Goal: Transaction & Acquisition: Purchase product/service

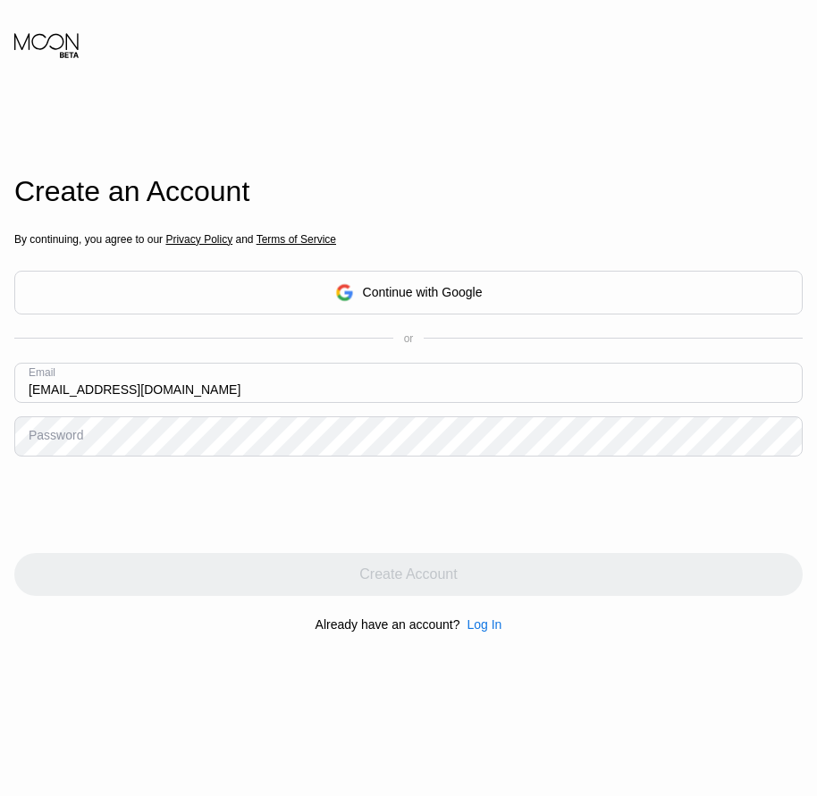
type input "[EMAIL_ADDRESS][DOMAIN_NAME]"
drag, startPoint x: 77, startPoint y: 447, endPoint x: 44, endPoint y: 446, distance: 33.1
drag, startPoint x: 44, startPoint y: 446, endPoint x: 30, endPoint y: 440, distance: 14.4
click at [30, 440] on div "Password" at bounding box center [56, 435] width 55 height 14
click at [55, 442] on div "Password" at bounding box center [56, 435] width 55 height 14
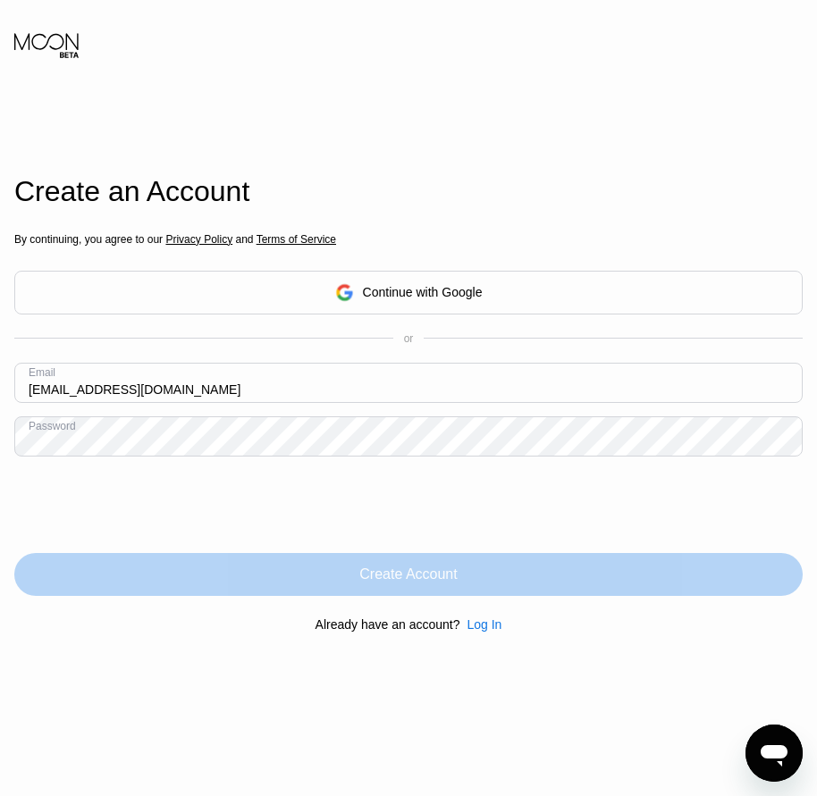
click at [420, 580] on div "Create Account" at bounding box center [407, 575] width 97 height 18
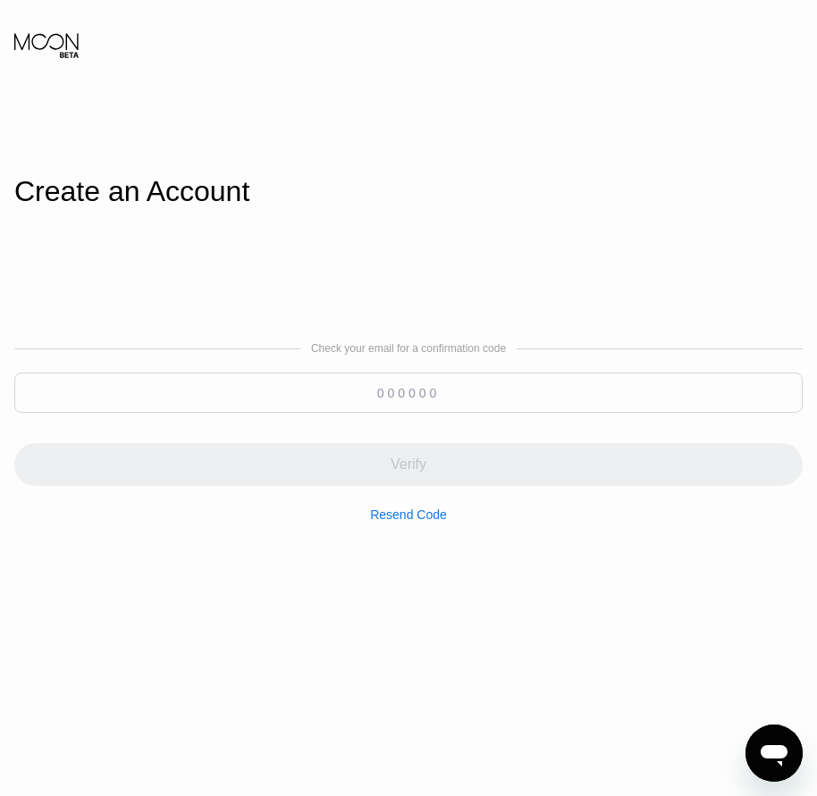
paste input "092303"
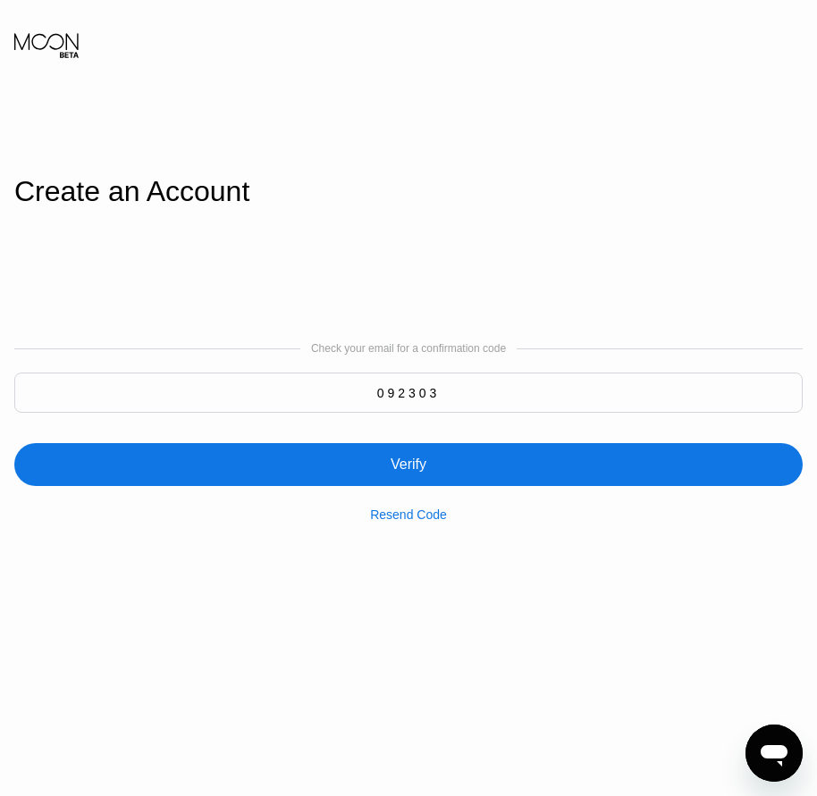
type input "092303"
click at [419, 465] on div "Verify" at bounding box center [408, 465] width 36 height 18
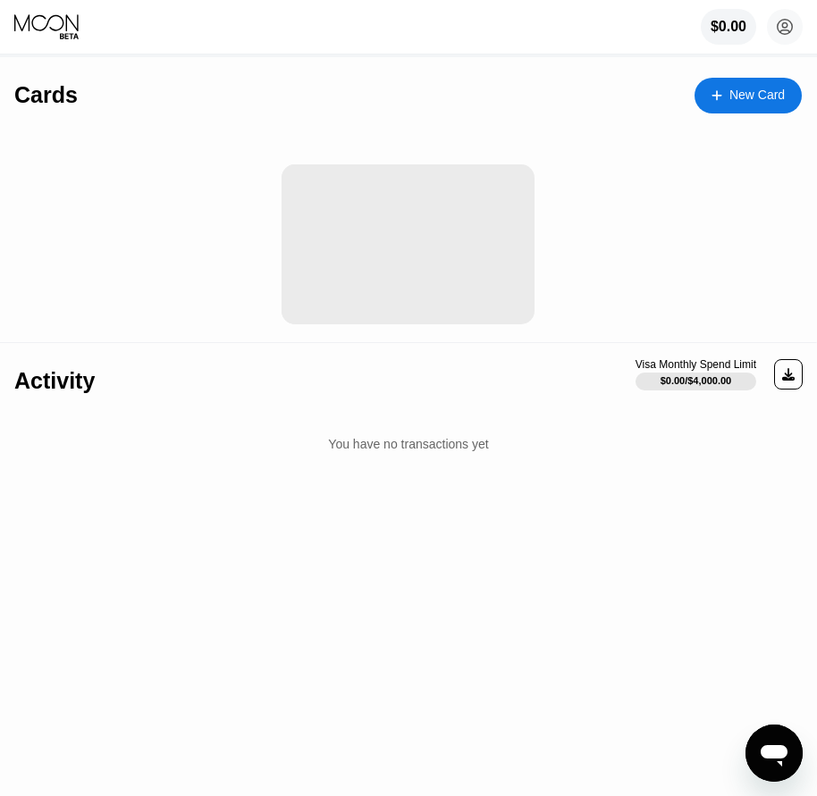
click at [762, 100] on div "New Card" at bounding box center [756, 95] width 55 height 15
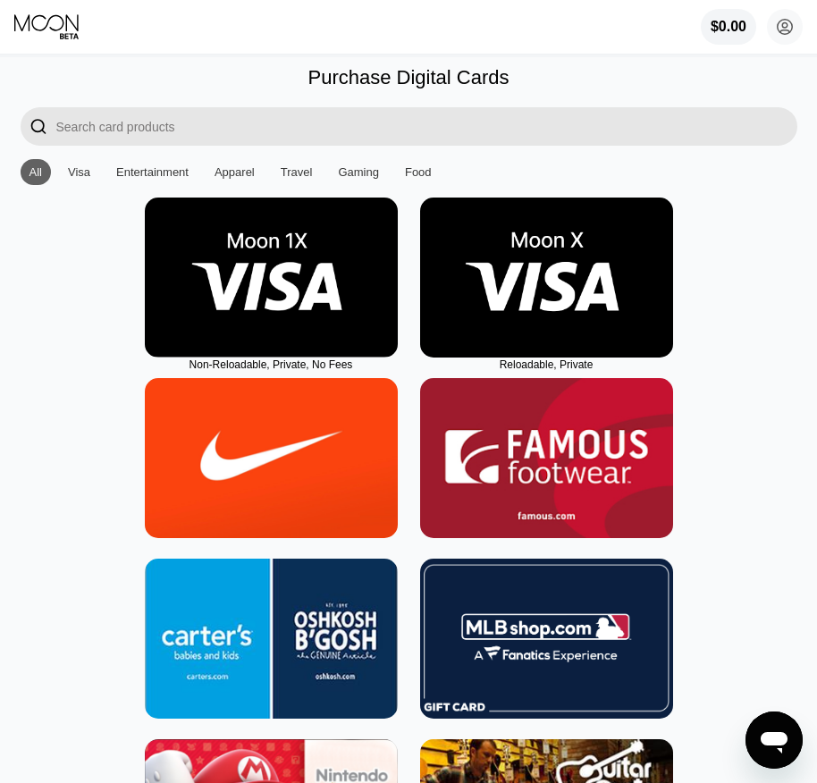
click at [548, 352] on img at bounding box center [546, 277] width 253 height 160
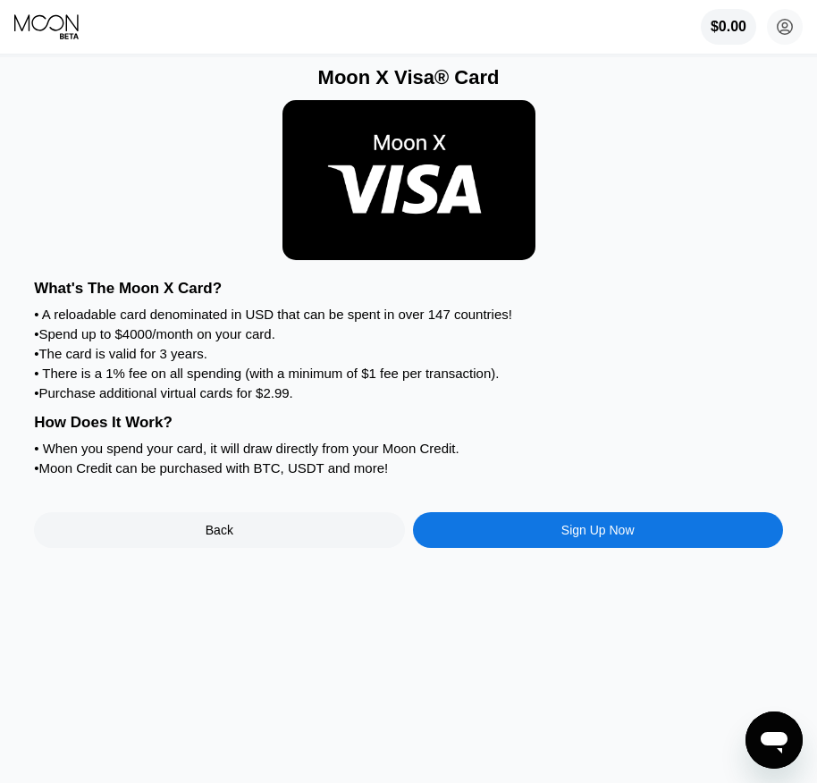
click at [544, 548] on div "Sign Up Now" at bounding box center [598, 530] width 370 height 36
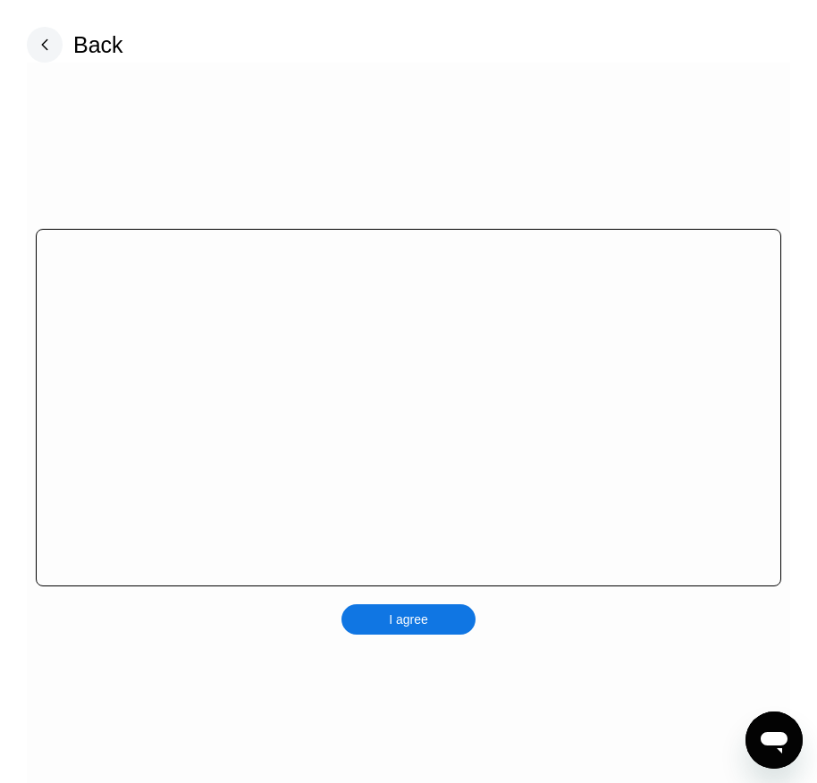
click at [407, 632] on div "I agree" at bounding box center [408, 619] width 134 height 30
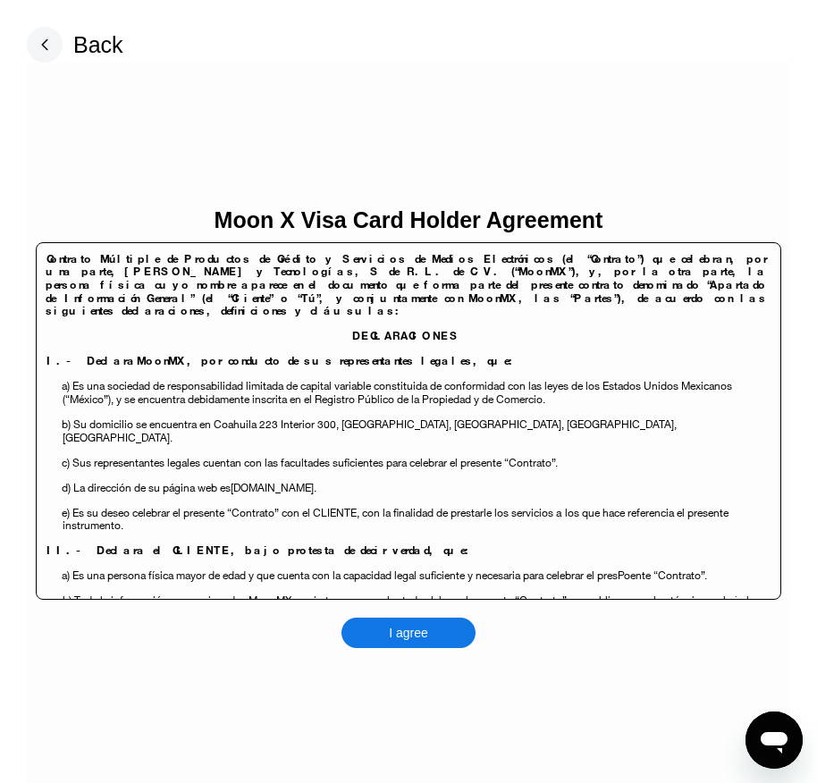
click at [421, 633] on div "I agree" at bounding box center [408, 633] width 39 height 16
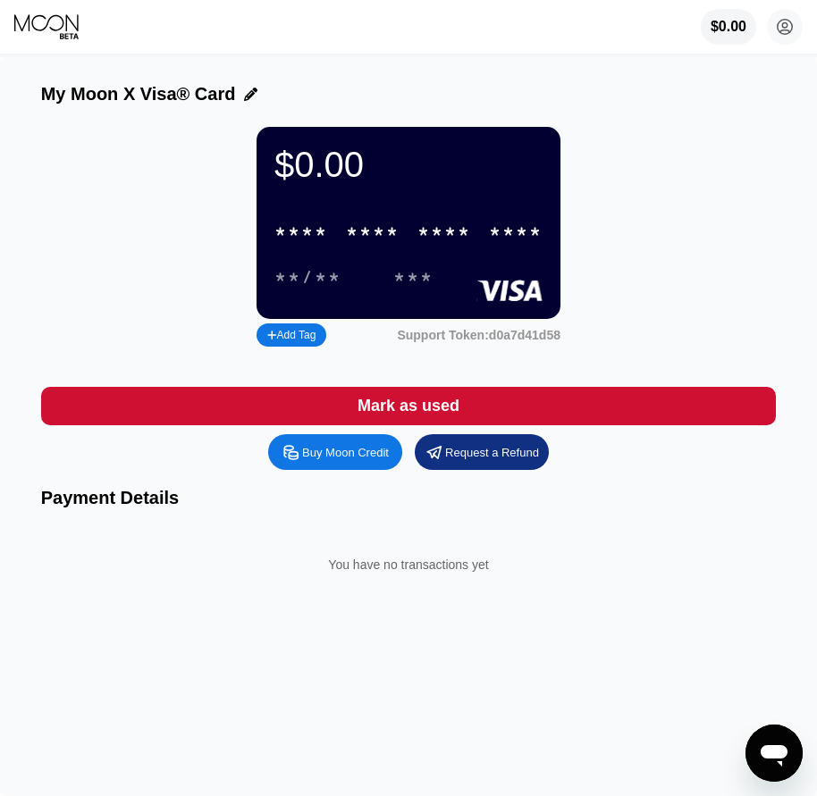
click at [788, 33] on circle at bounding box center [785, 27] width 36 height 36
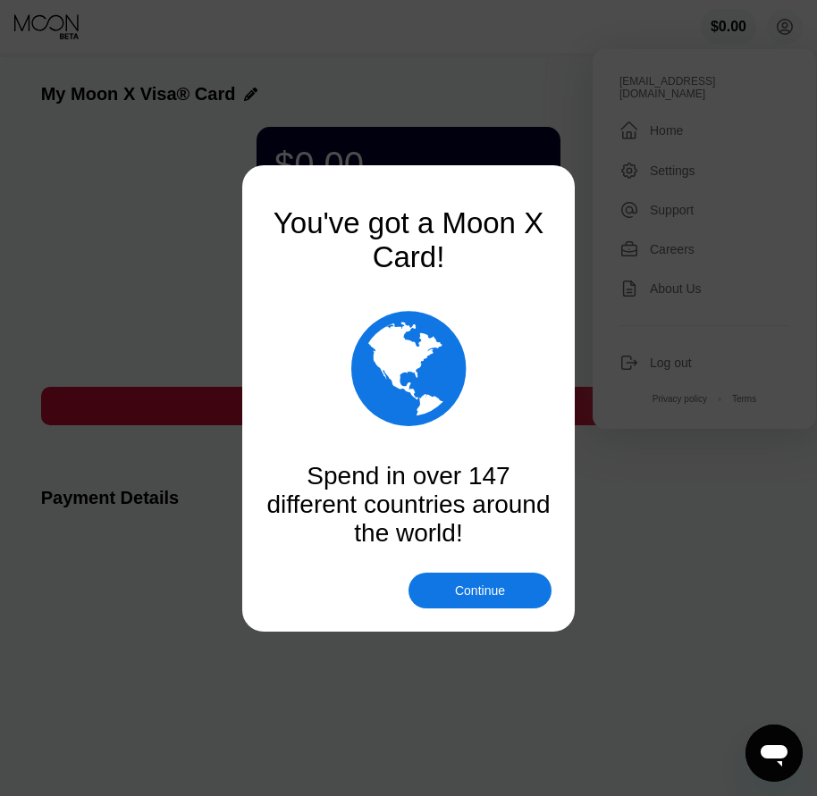
click at [467, 611] on div at bounding box center [415, 398] width 830 height 796
click at [466, 594] on div "Continue" at bounding box center [480, 590] width 50 height 14
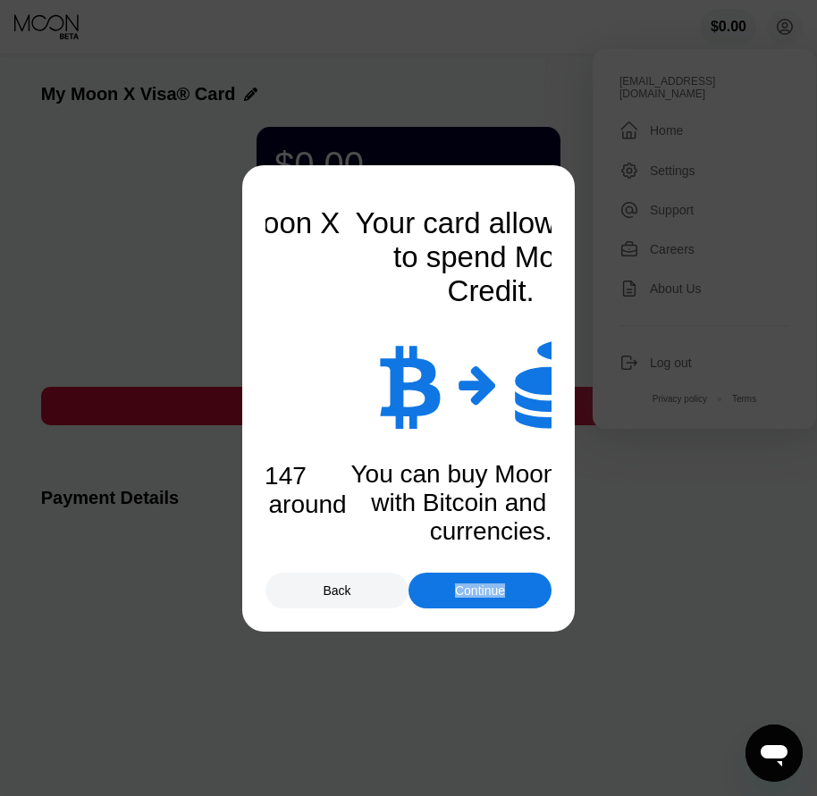
click at [466, 594] on div "Continue" at bounding box center [480, 590] width 50 height 14
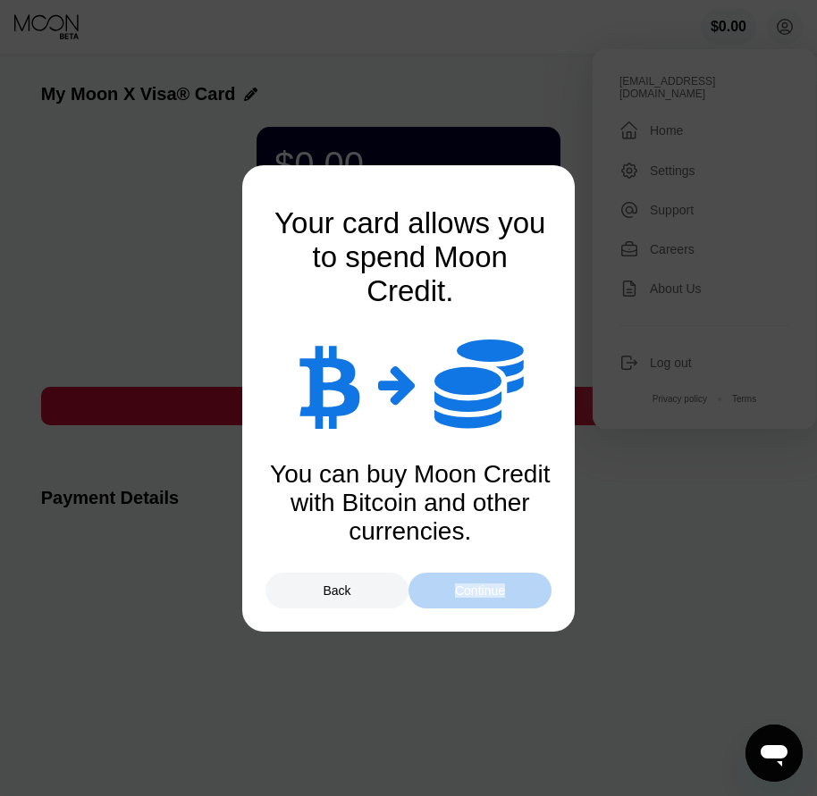
click at [466, 594] on div "Continue" at bounding box center [480, 590] width 50 height 14
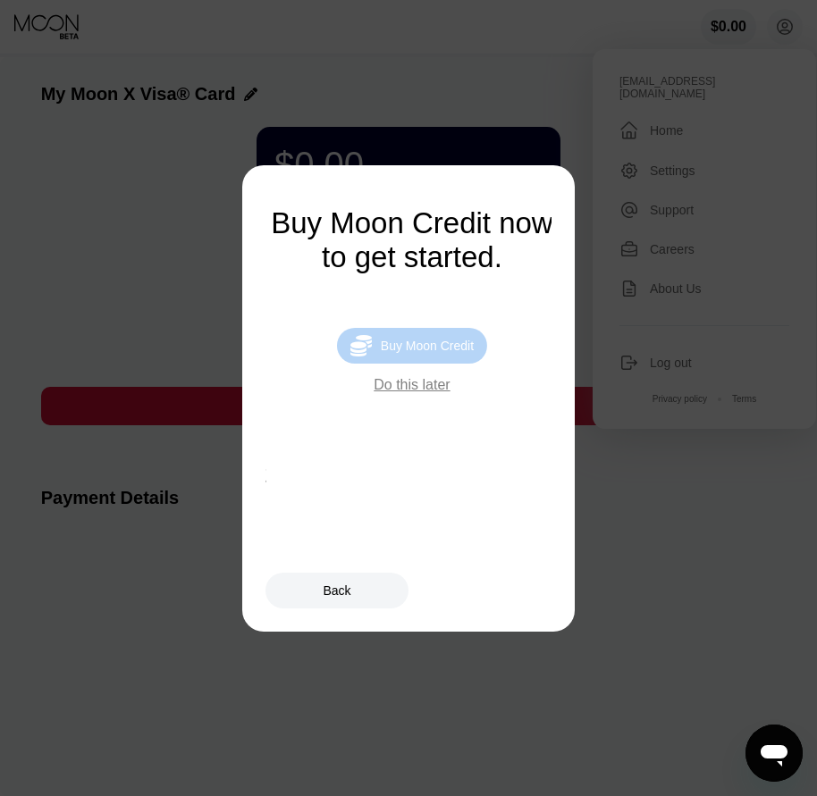
click at [425, 348] on div "Buy Moon Credit" at bounding box center [427, 346] width 93 height 14
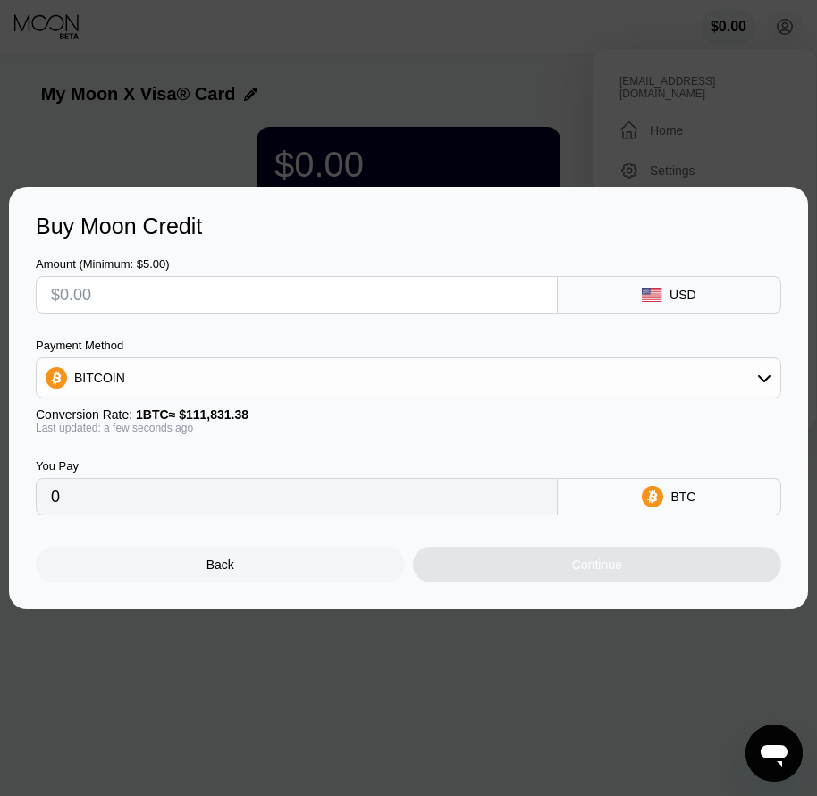
click at [223, 583] on div "Back" at bounding box center [220, 565] width 369 height 36
